Goal: Task Accomplishment & Management: Manage account settings

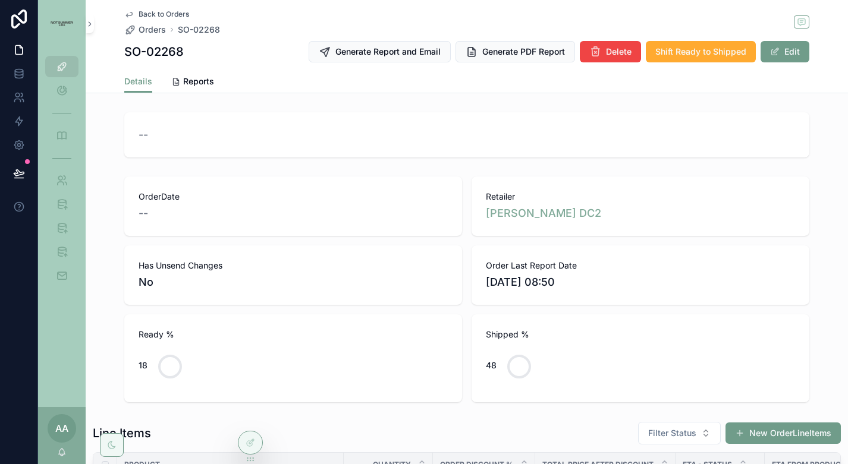
scroll to position [264, 0]
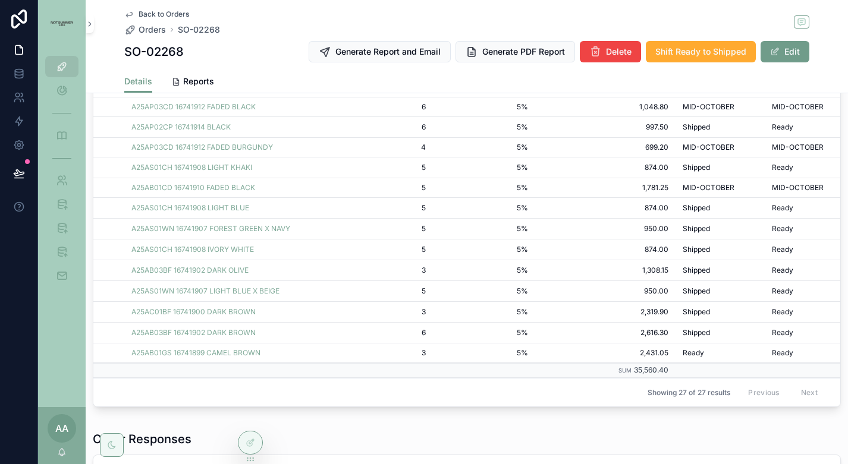
click at [172, 15] on span "Back to Orders" at bounding box center [163, 15] width 51 height 10
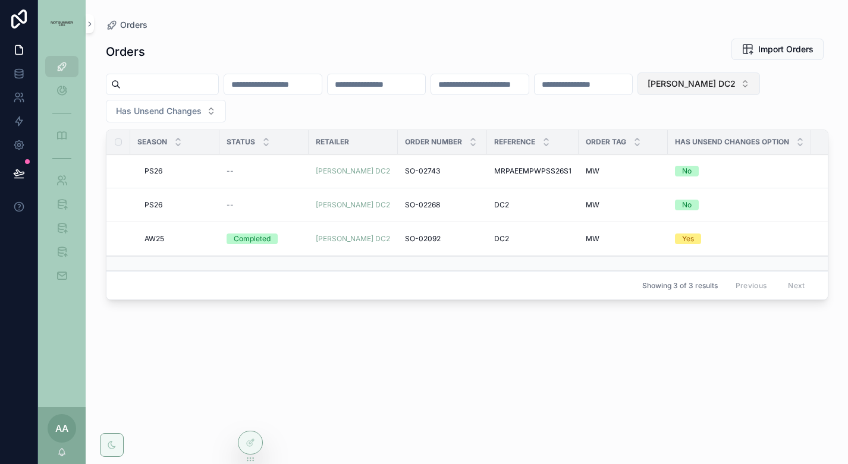
click at [733, 86] on span "[PERSON_NAME] DC2" at bounding box center [691, 84] width 88 height 12
type input "*******"
click at [713, 130] on span "MYTHERESA" at bounding box center [692, 132] width 51 height 12
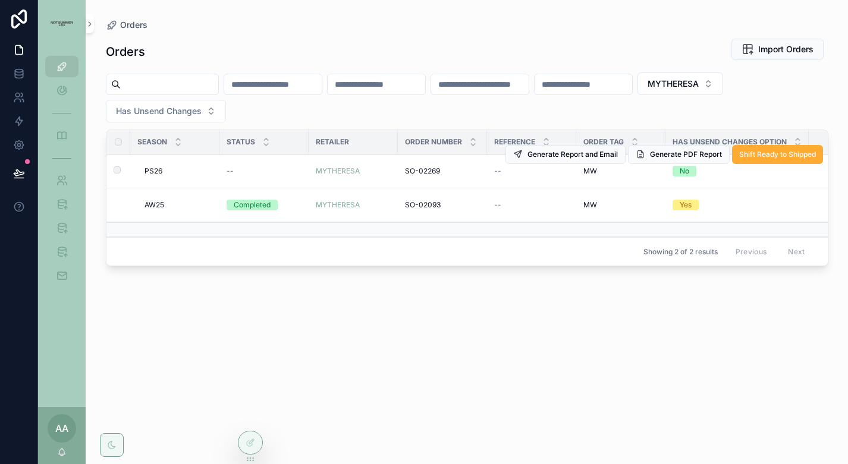
click at [152, 168] on span "PS26" at bounding box center [153, 171] width 18 height 10
